Goal: Information Seeking & Learning: Understand process/instructions

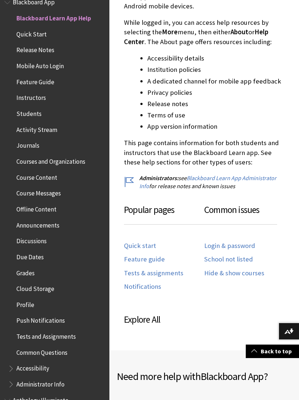
scroll to position [250, 0]
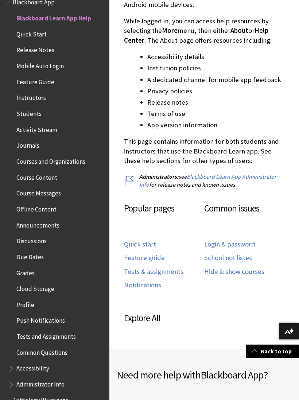
click at [239, 240] on link "Login & password" at bounding box center [229, 244] width 51 height 8
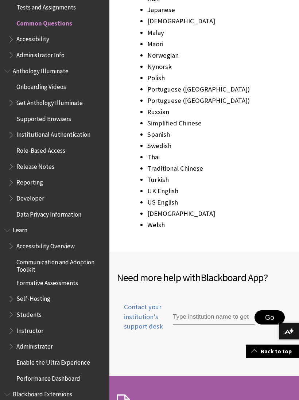
scroll to position [1199, 0]
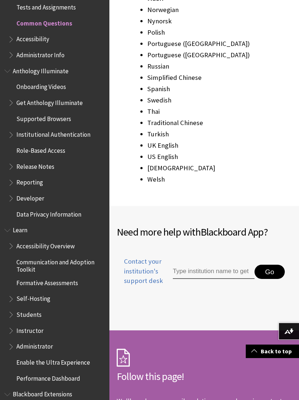
click at [242, 265] on input "Type institution name to get support" at bounding box center [214, 272] width 82 height 15
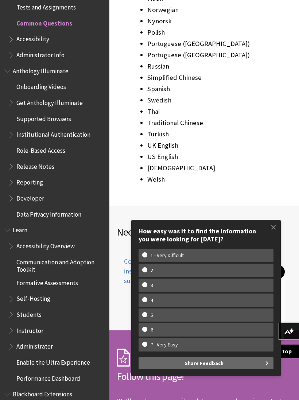
type input "Quin"
click at [268, 235] on span at bounding box center [273, 226] width 15 height 15
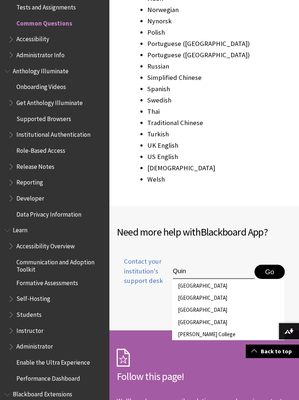
click at [263, 316] on li "Quinsigamond Community College" at bounding box center [228, 322] width 112 height 12
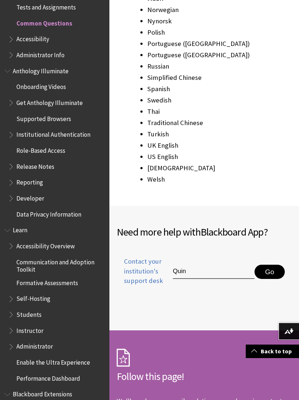
click at [274, 265] on button "Go" at bounding box center [269, 272] width 30 height 15
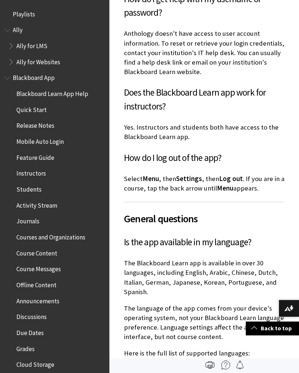
scroll to position [656, 0]
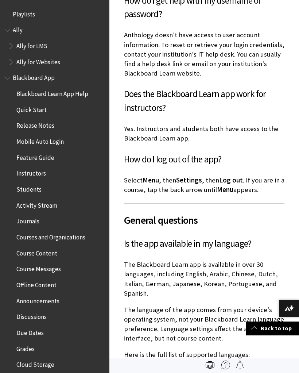
click at [64, 143] on span "Mobile Auto Login" at bounding box center [56, 141] width 97 height 12
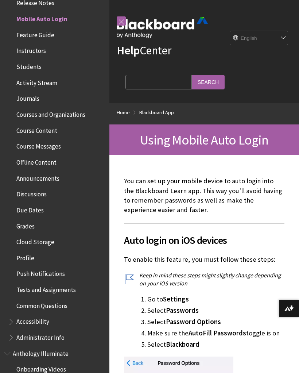
click at [153, 84] on input "Search Query" at bounding box center [158, 82] width 66 height 14
type input "Third party"
click at [192, 82] on input "Search" at bounding box center [208, 82] width 33 height 14
click at [192, 89] on input "Search" at bounding box center [208, 82] width 33 height 14
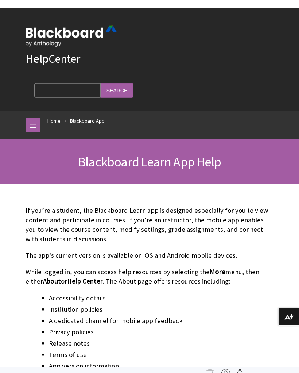
scroll to position [75, 0]
